Goal: Understand process/instructions: Learn how to perform a task or action

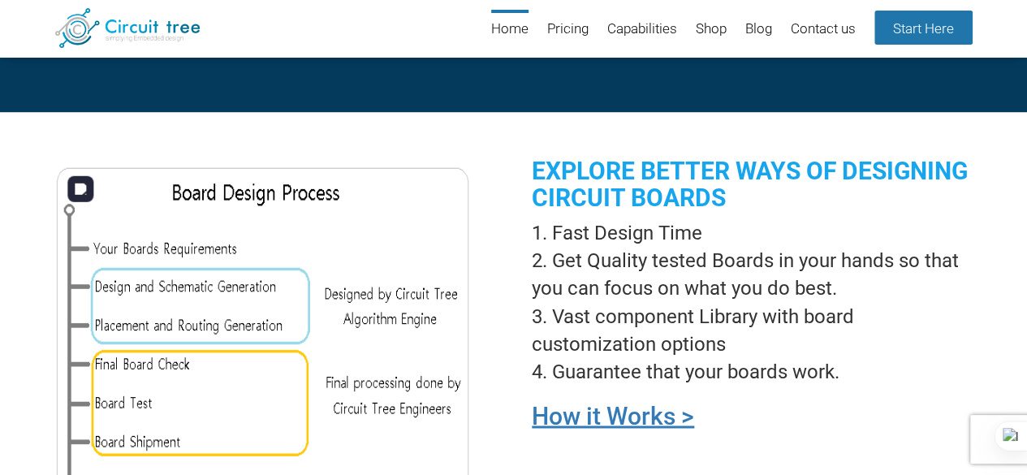
scroll to position [1123, 0]
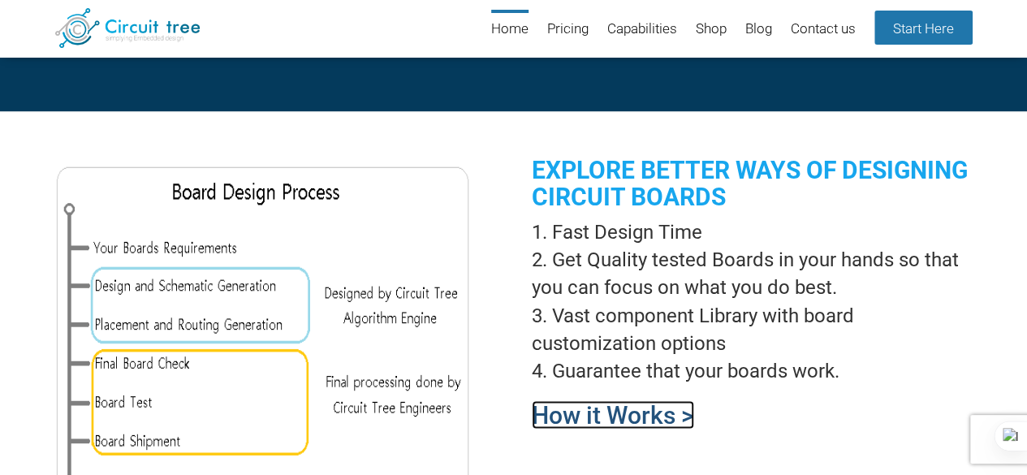
click at [648, 413] on link "How it Works >" at bounding box center [613, 414] width 162 height 28
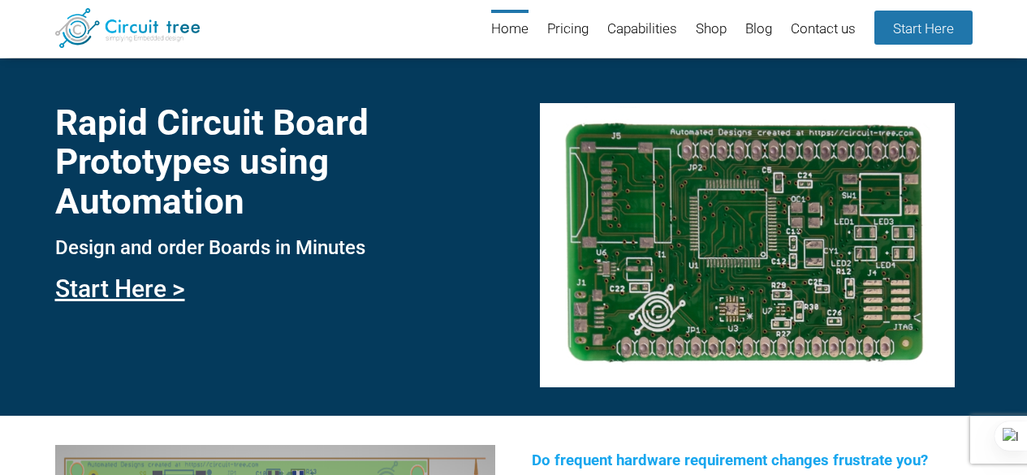
scroll to position [1123, 0]
